Goal: Transaction & Acquisition: Obtain resource

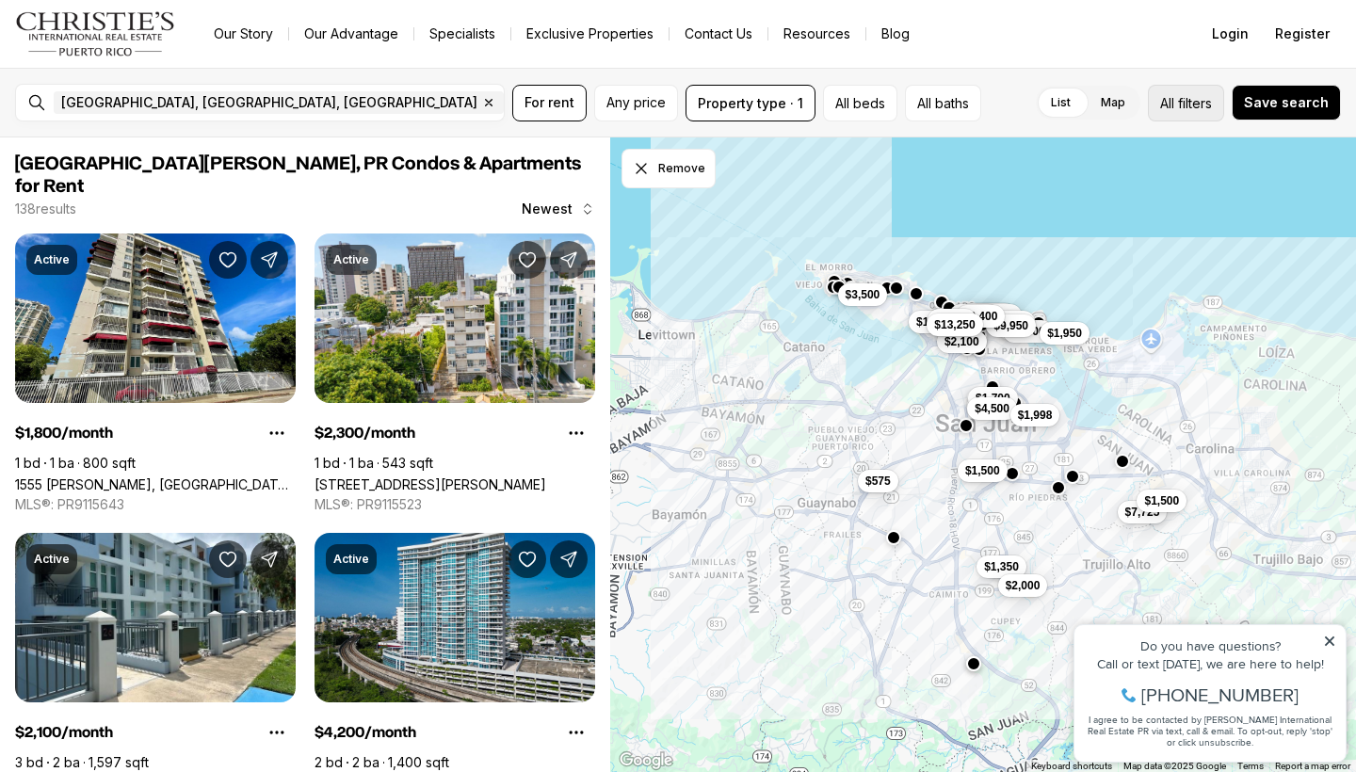
click at [1210, 113] on button "All filters" at bounding box center [1186, 103] width 76 height 37
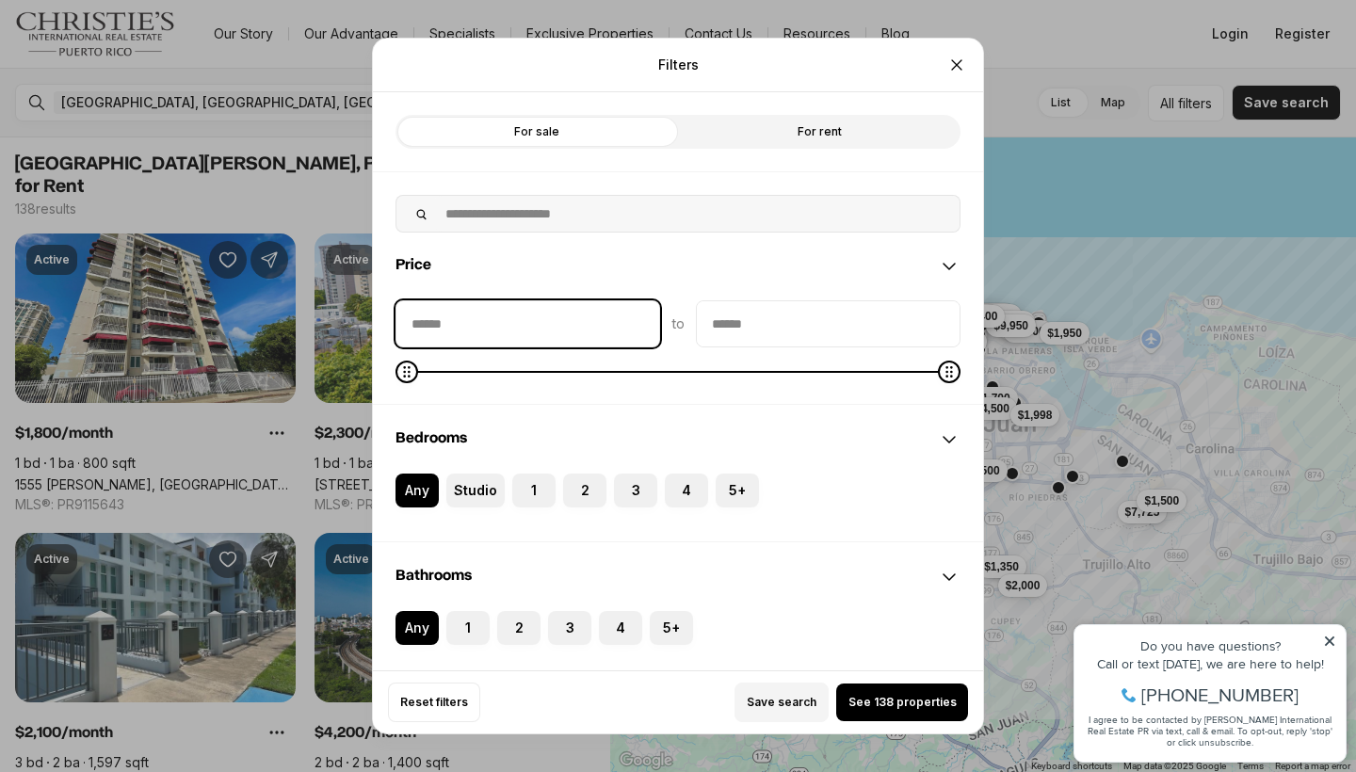
click at [610, 325] on input "priceMin" at bounding box center [527, 323] width 263 height 45
type input "****"
click at [828, 314] on input "priceMax" at bounding box center [828, 323] width 263 height 45
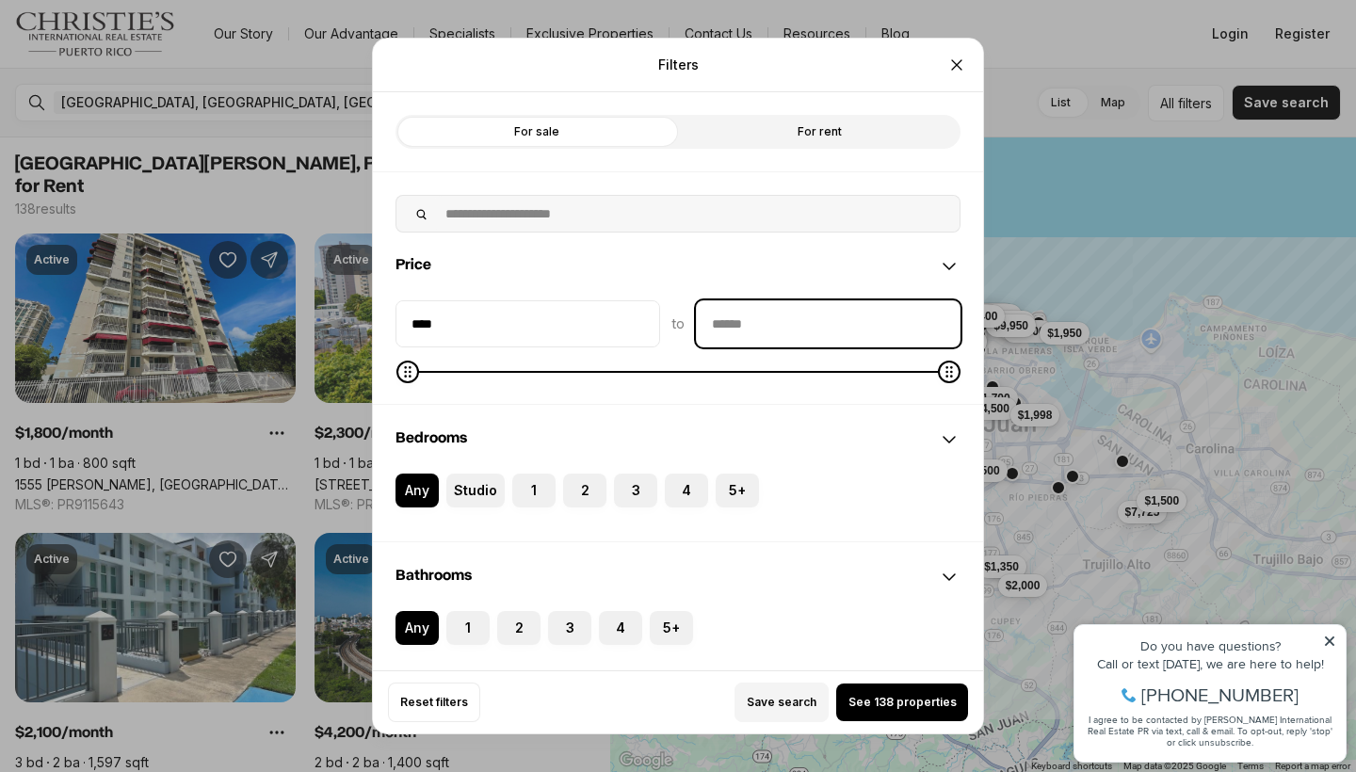
click at [828, 314] on input "priceMax" at bounding box center [828, 323] width 263 height 45
type input "****"
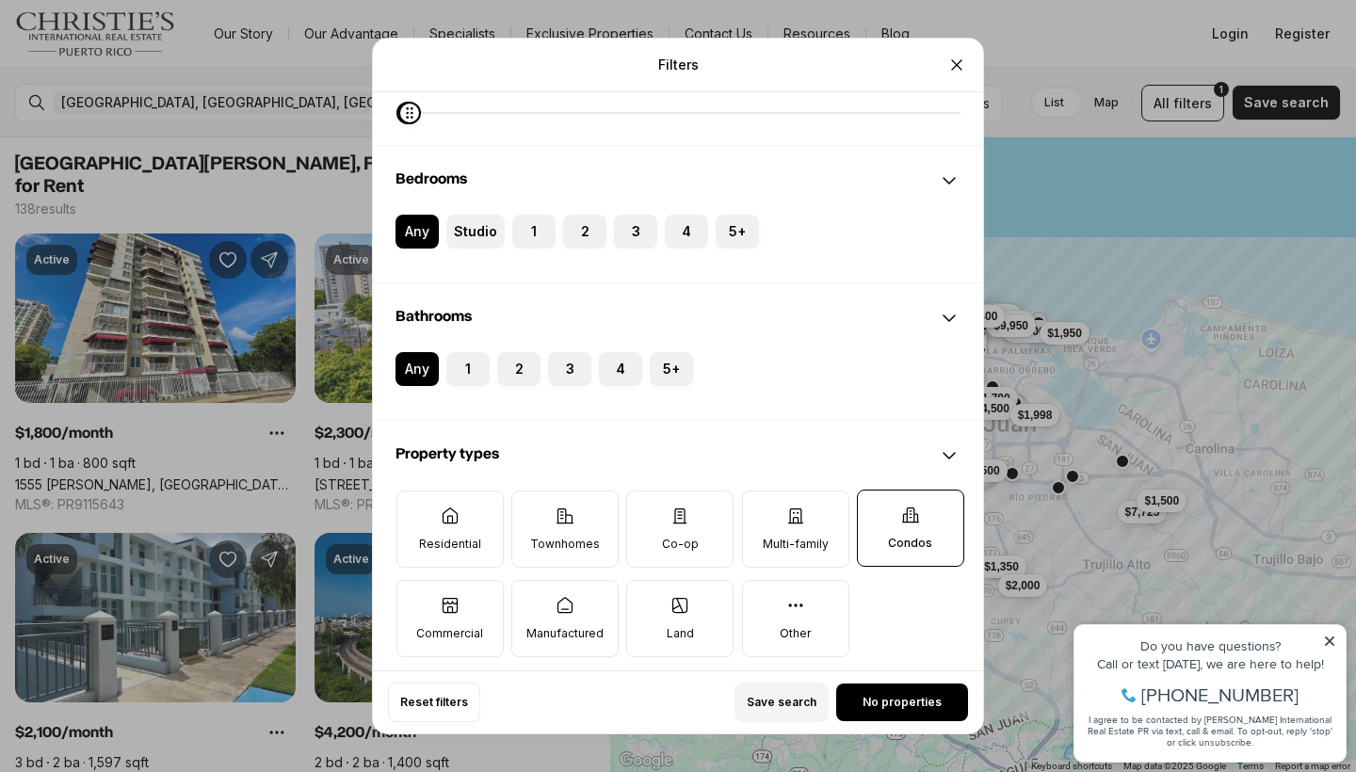
scroll to position [258, 0]
click at [476, 377] on label "1" at bounding box center [467, 370] width 43 height 34
click at [465, 372] on button "1" at bounding box center [455, 362] width 19 height 19
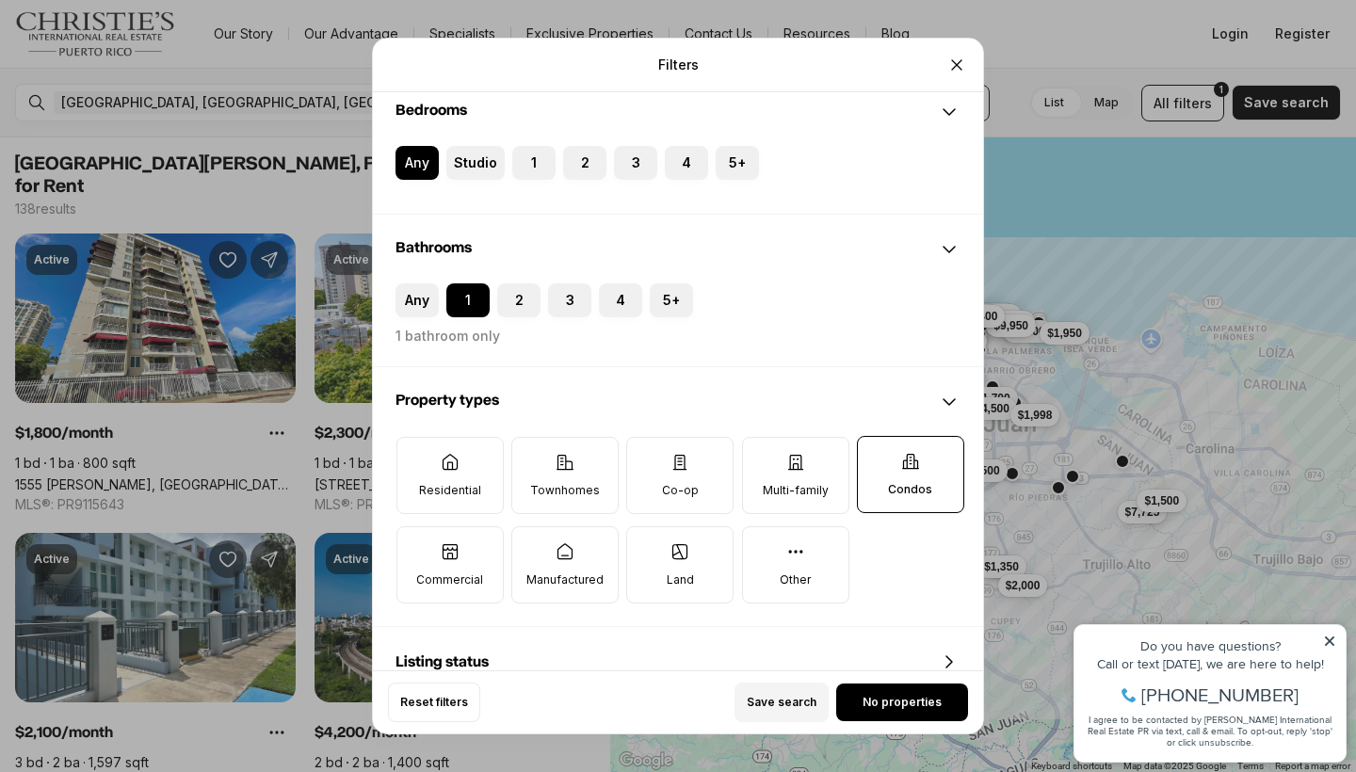
scroll to position [330, 0]
click at [567, 467] on icon at bounding box center [564, 460] width 19 height 19
click at [531, 455] on button "Townhomes" at bounding box center [521, 445] width 19 height 19
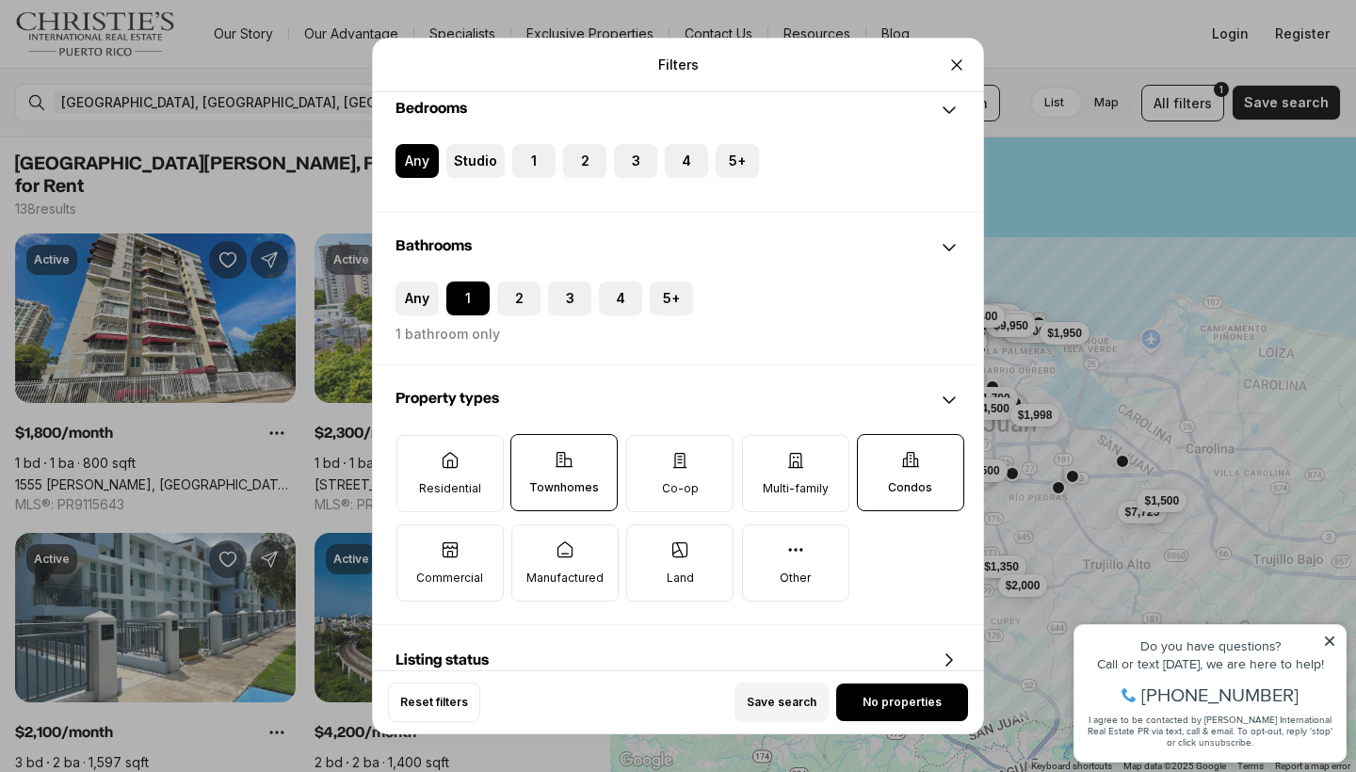
click at [462, 463] on label "Residential" at bounding box center [449, 473] width 107 height 77
click at [416, 455] on button "Residential" at bounding box center [406, 445] width 19 height 19
click at [908, 508] on label "Condos" at bounding box center [910, 472] width 107 height 77
click at [877, 454] on button "Condos" at bounding box center [867, 444] width 19 height 19
click at [904, 496] on p "Condos" at bounding box center [911, 488] width 44 height 15
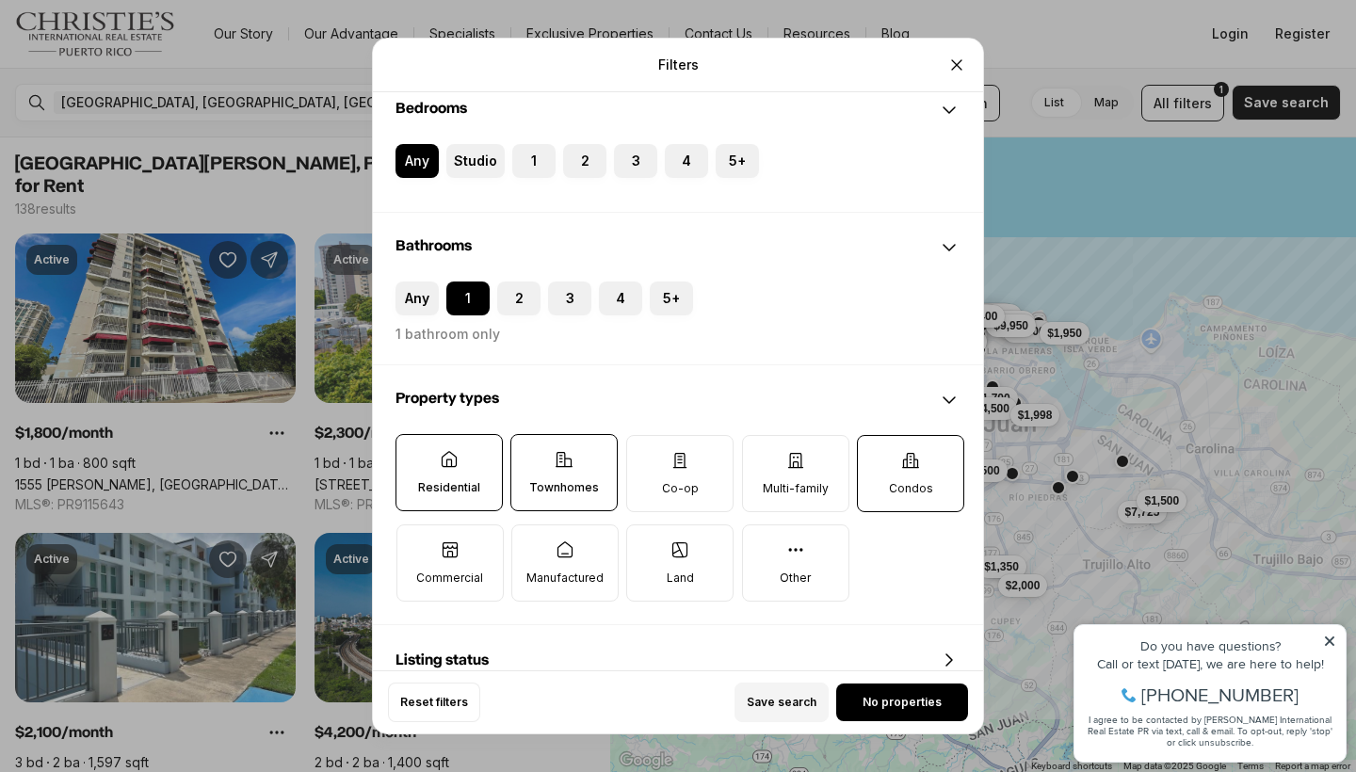
click at [877, 455] on button "Condos" at bounding box center [867, 445] width 19 height 19
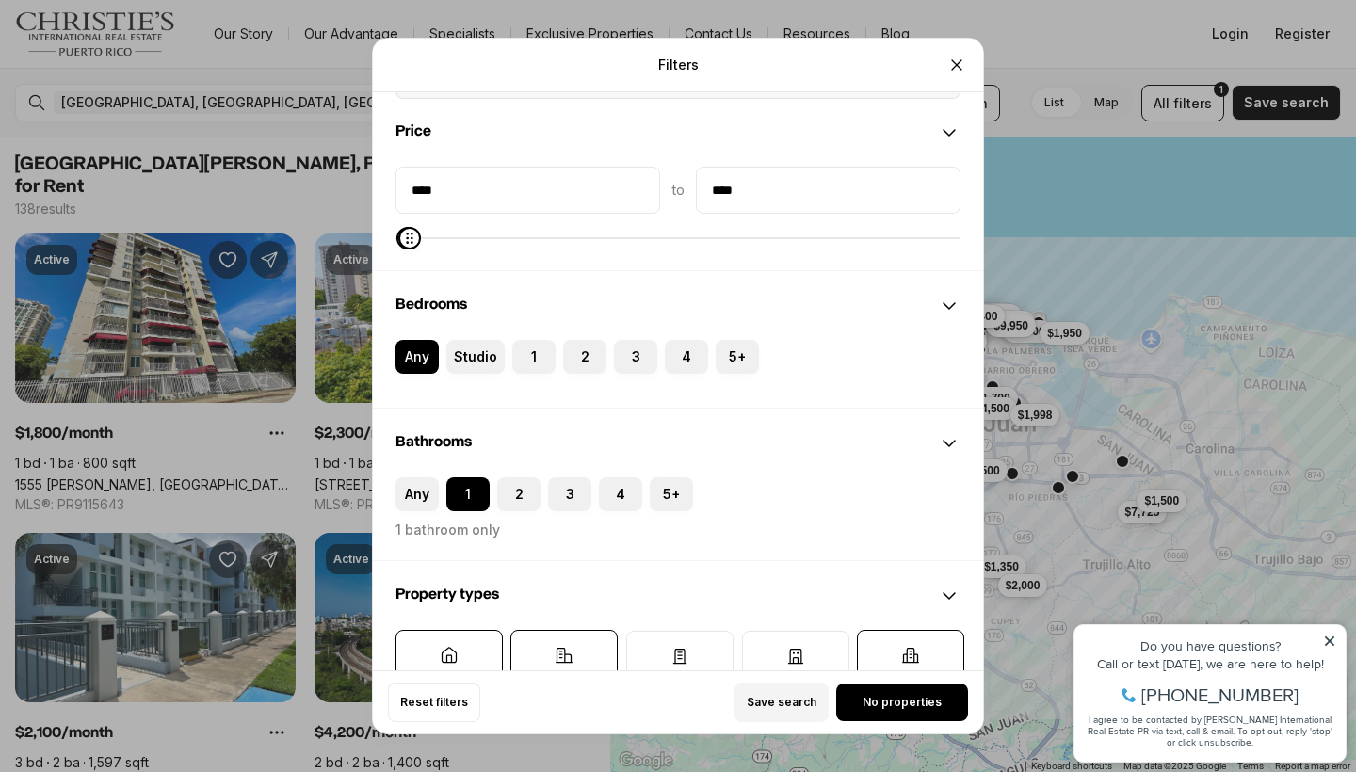
scroll to position [133, 0]
click at [472, 362] on label "Studio" at bounding box center [474, 358] width 57 height 34
click at [465, 360] on button "Studio" at bounding box center [455, 350] width 19 height 19
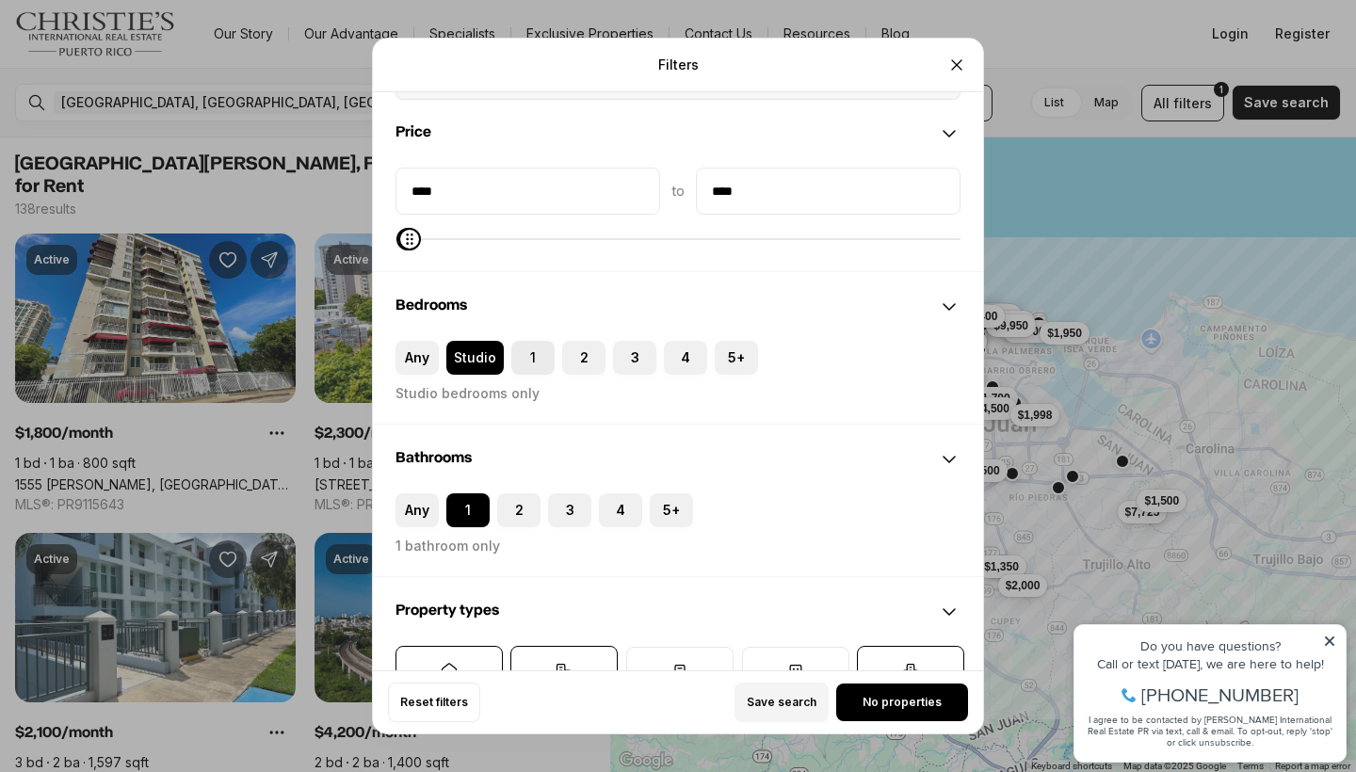
click at [522, 360] on button "1" at bounding box center [520, 350] width 19 height 19
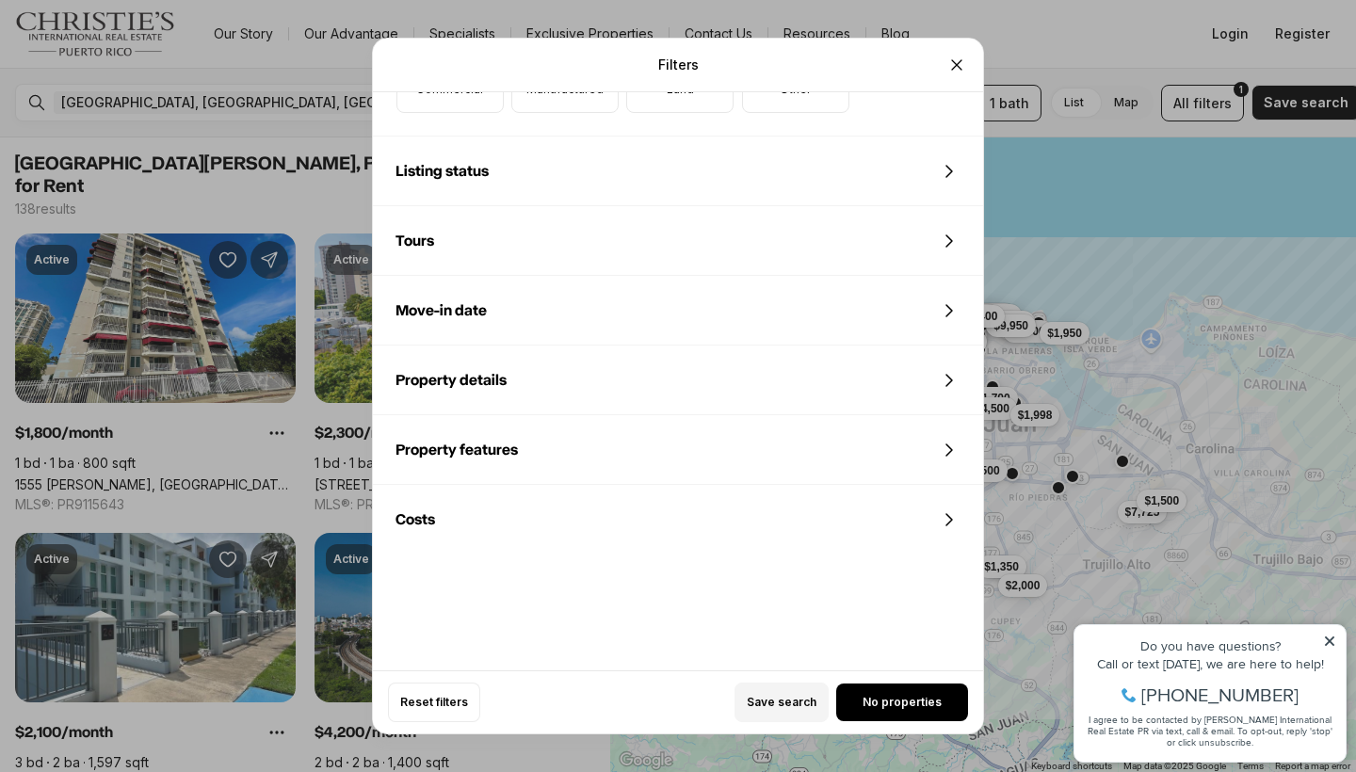
scroll to position [834, 0]
click at [797, 690] on button "Save search" at bounding box center [781, 703] width 94 height 40
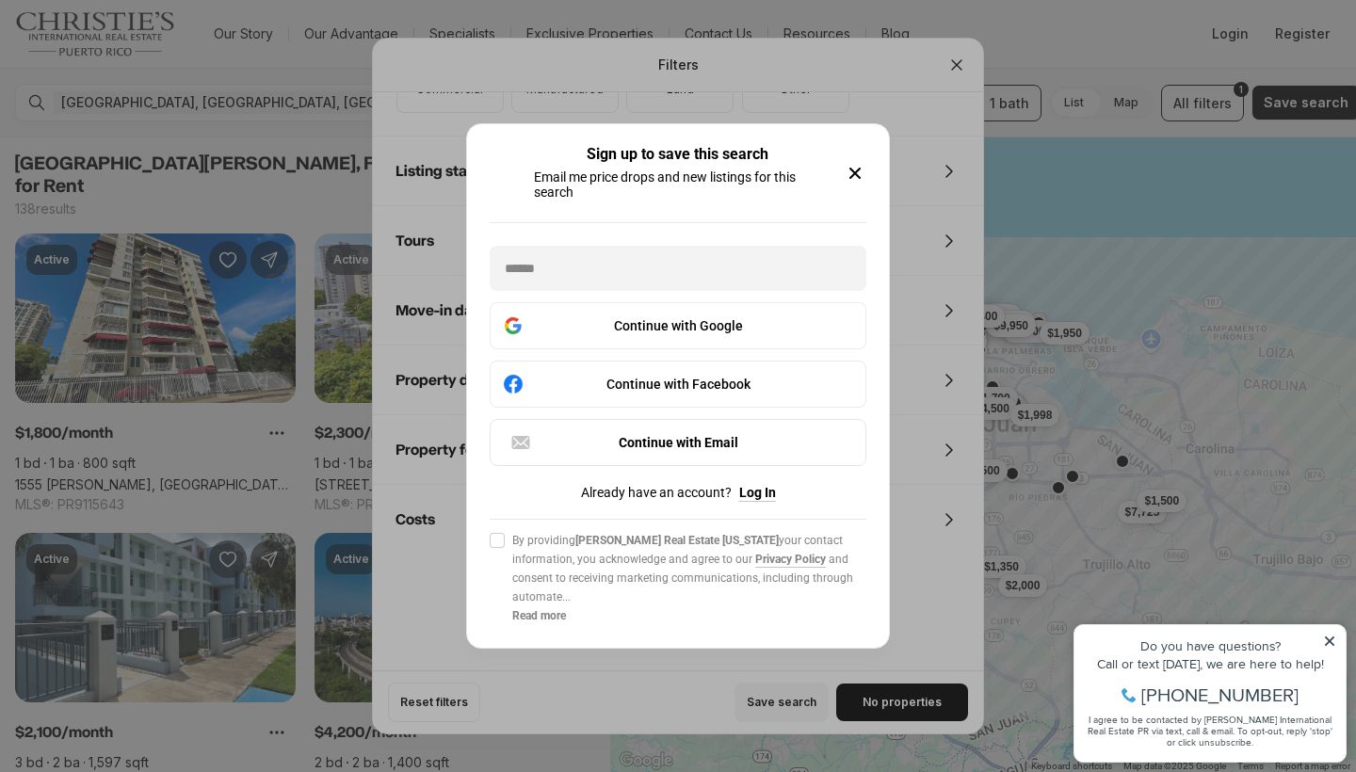
click at [859, 169] on icon "button" at bounding box center [854, 173] width 9 height 9
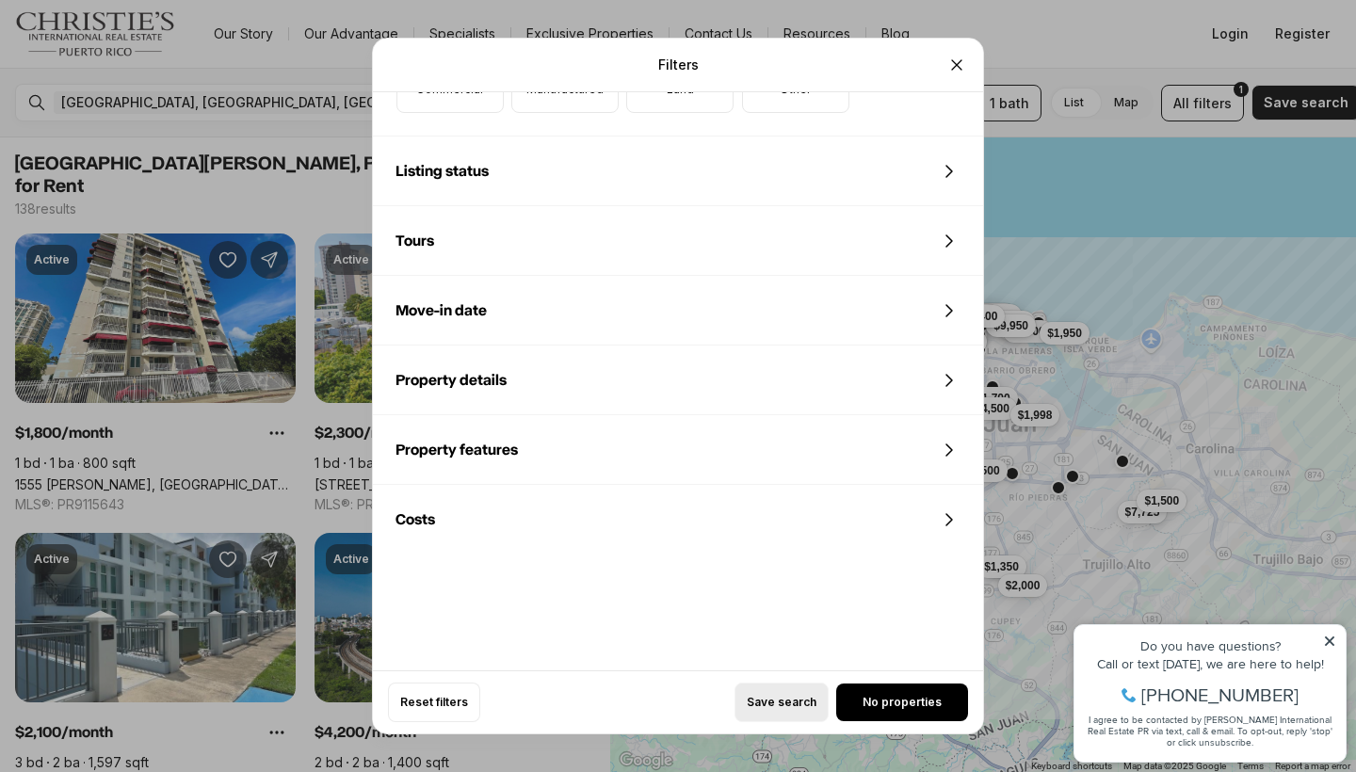
click at [794, 699] on span "Save search" at bounding box center [782, 702] width 70 height 15
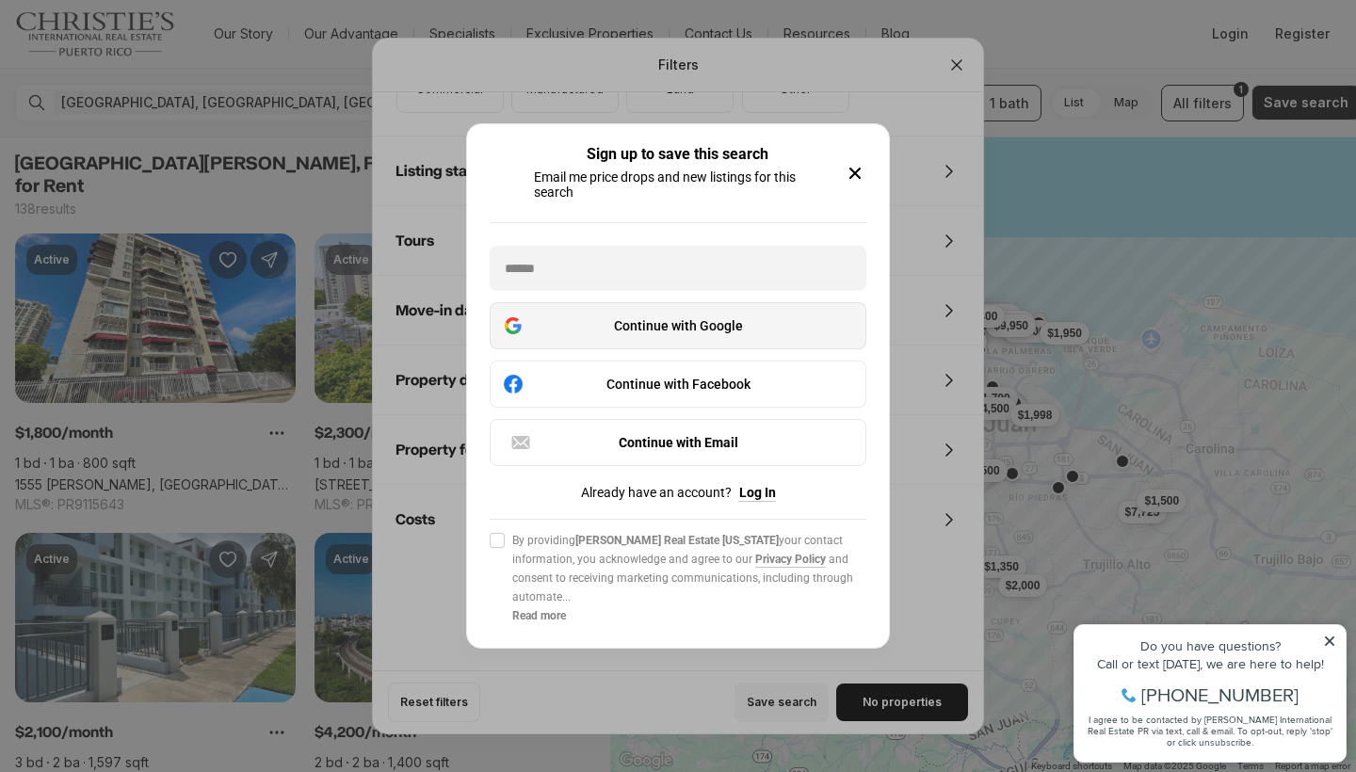
click at [700, 325] on div "Continue with Google" at bounding box center [678, 325] width 352 height 23
click at [633, 331] on div "Continue with Google" at bounding box center [678, 325] width 352 height 23
click at [666, 329] on div "Continue with Google" at bounding box center [678, 325] width 352 height 23
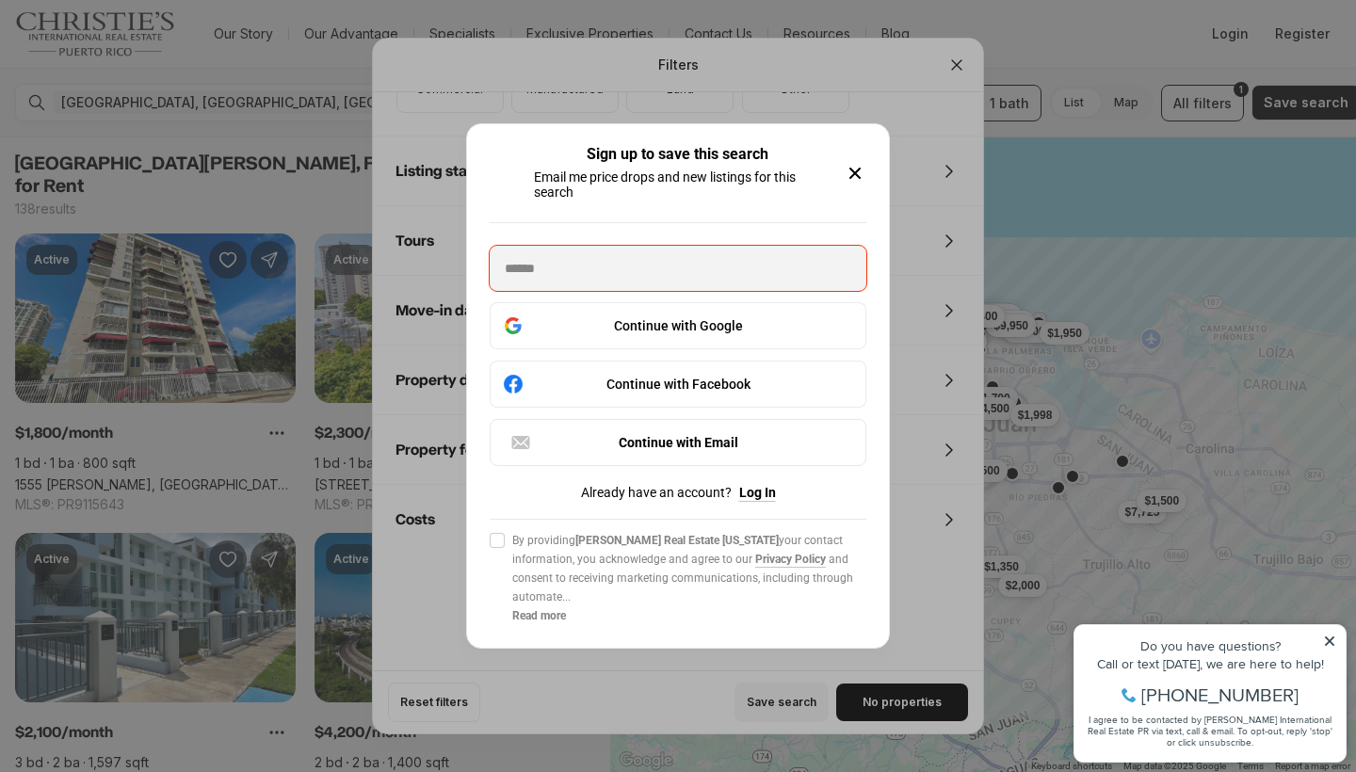
click at [492, 538] on button "Agree to Privacy Policy By providing [PERSON_NAME] Real Estate [US_STATE] your …" at bounding box center [497, 540] width 15 height 15
click at [492, 539] on button "Agree to Privacy Policy By providing [PERSON_NAME] Real Estate [US_STATE] your …" at bounding box center [497, 540] width 15 height 15
click at [668, 322] on div "Continue with Google" at bounding box center [678, 325] width 352 height 23
click at [494, 543] on button "Agree to Privacy Policy By providing [PERSON_NAME] Real Estate [US_STATE] your …" at bounding box center [497, 540] width 15 height 15
click at [583, 320] on div "Continue with Google" at bounding box center [678, 325] width 352 height 23
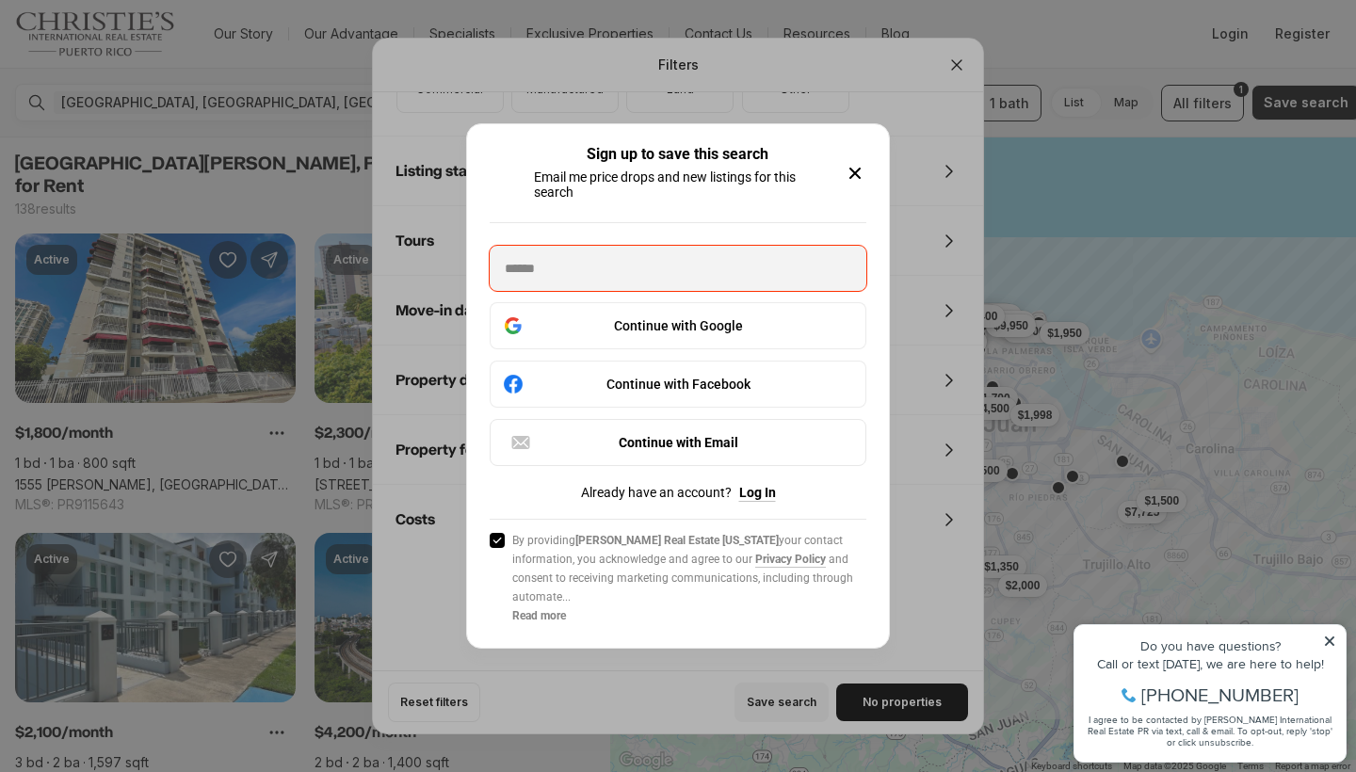
click at [854, 169] on icon "button" at bounding box center [855, 173] width 23 height 23
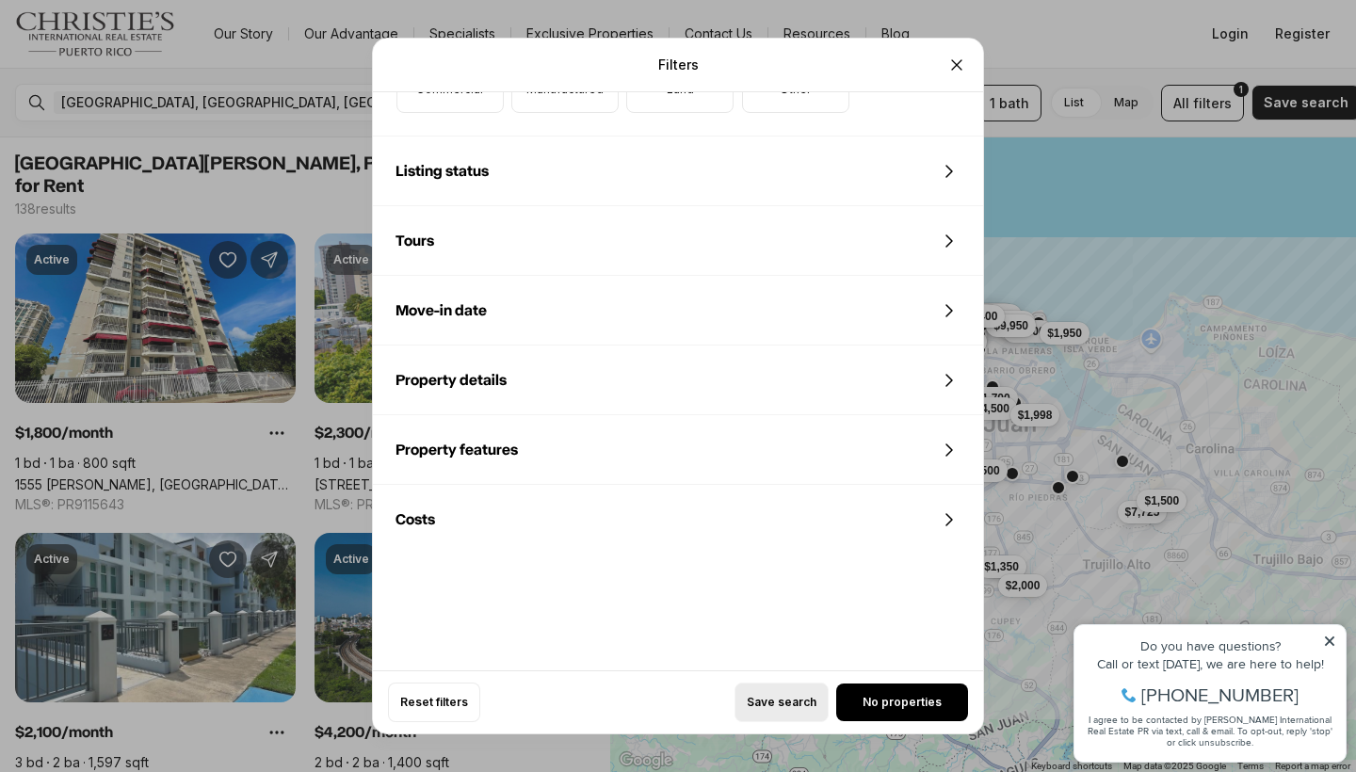
click at [777, 709] on span "Save search" at bounding box center [782, 702] width 70 height 15
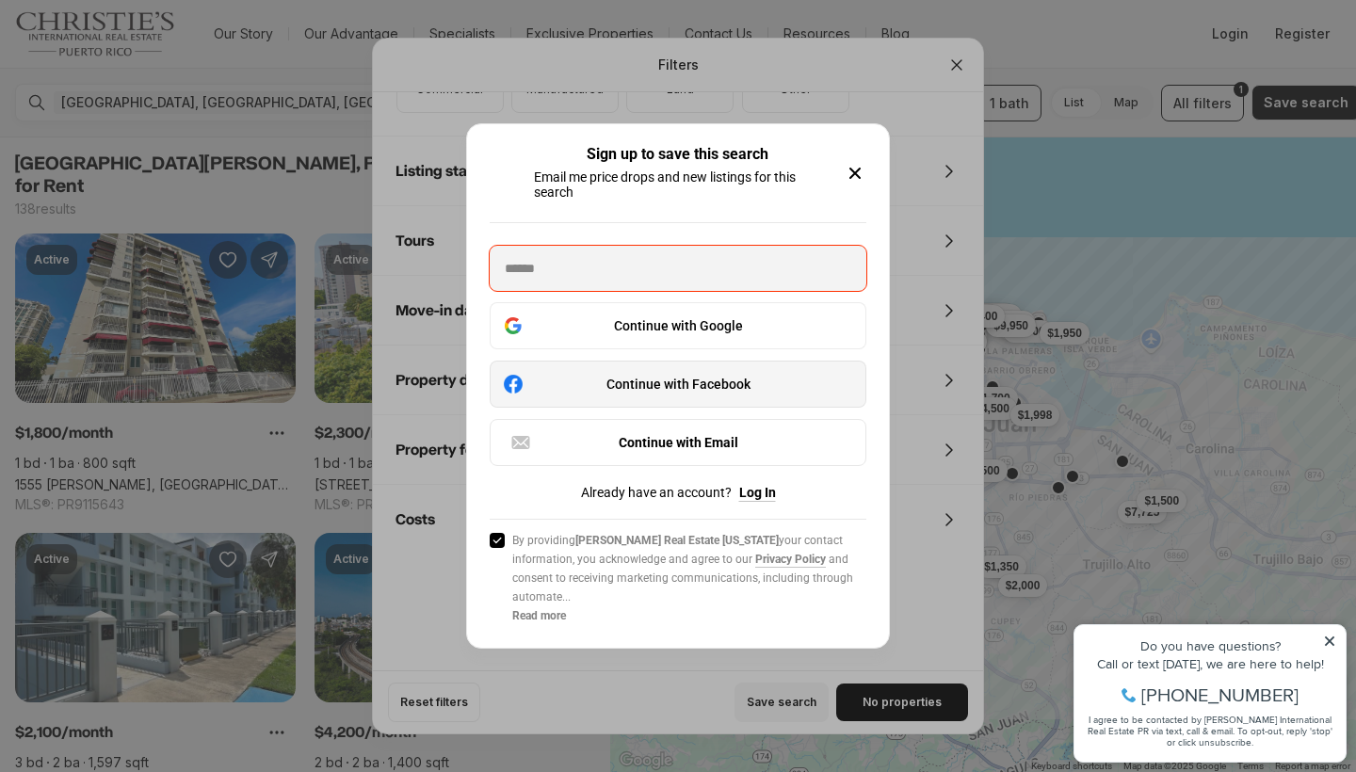
click at [718, 391] on div "Continue with Facebook" at bounding box center [678, 384] width 352 height 23
click at [856, 175] on icon "button" at bounding box center [855, 173] width 23 height 23
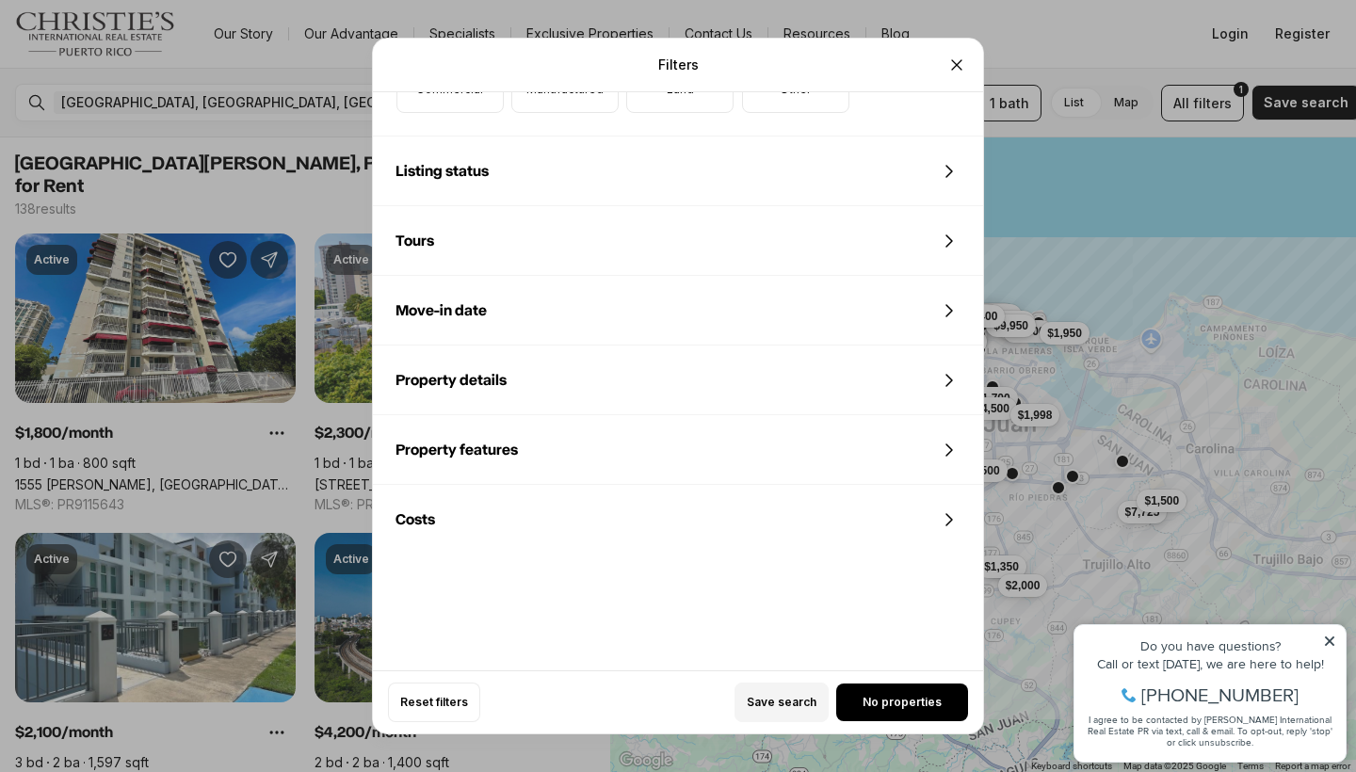
click at [1326, 645] on icon at bounding box center [1329, 640] width 9 height 9
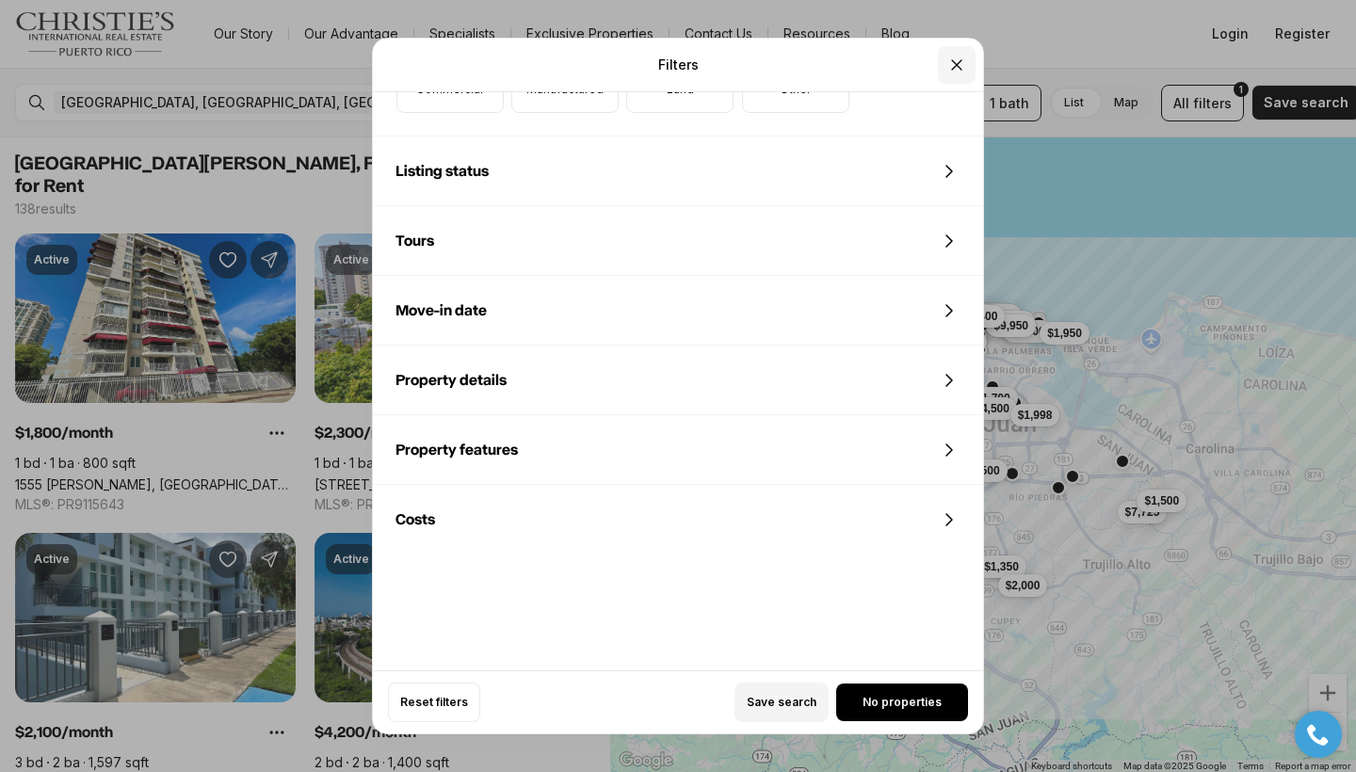
click at [951, 66] on icon "Close" at bounding box center [956, 65] width 19 height 19
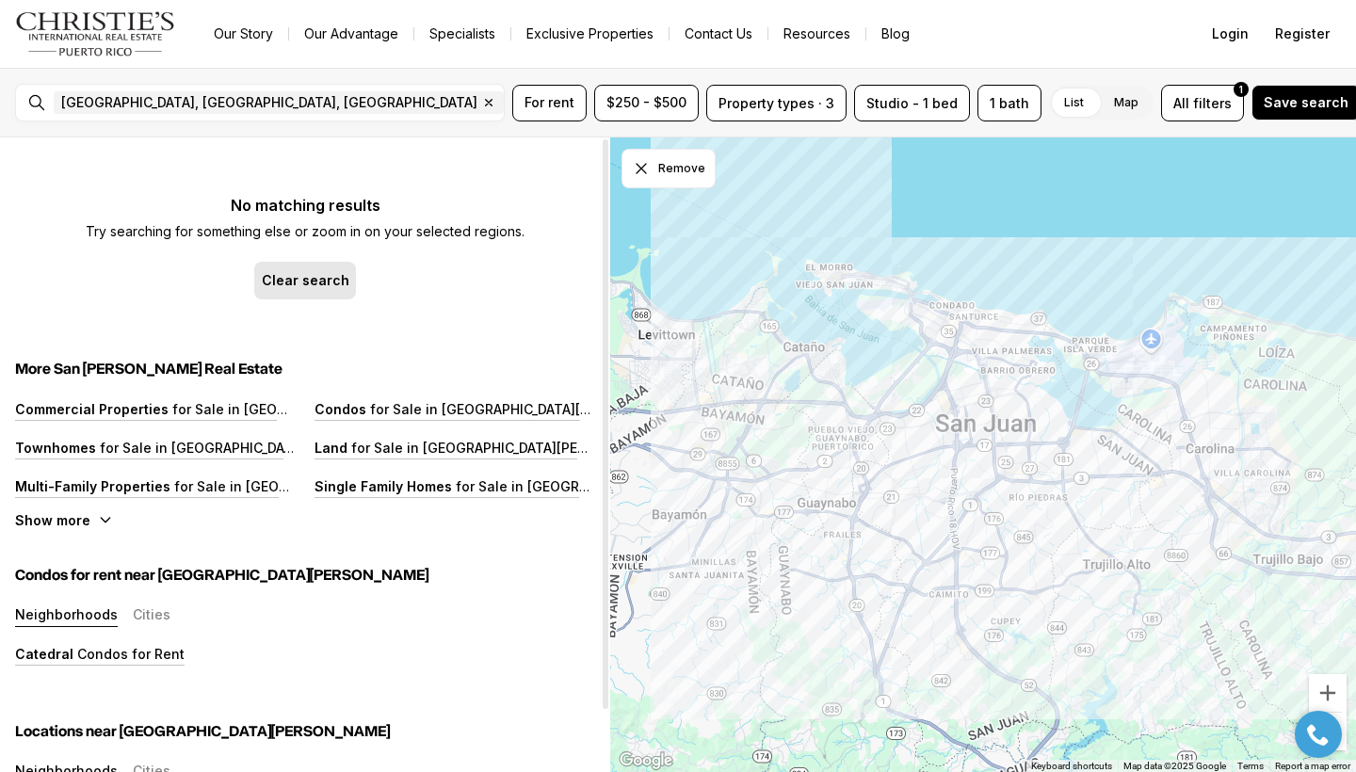
click at [306, 277] on p "Clear search" at bounding box center [306, 280] width 88 height 15
